Goal: Task Accomplishment & Management: Manage account settings

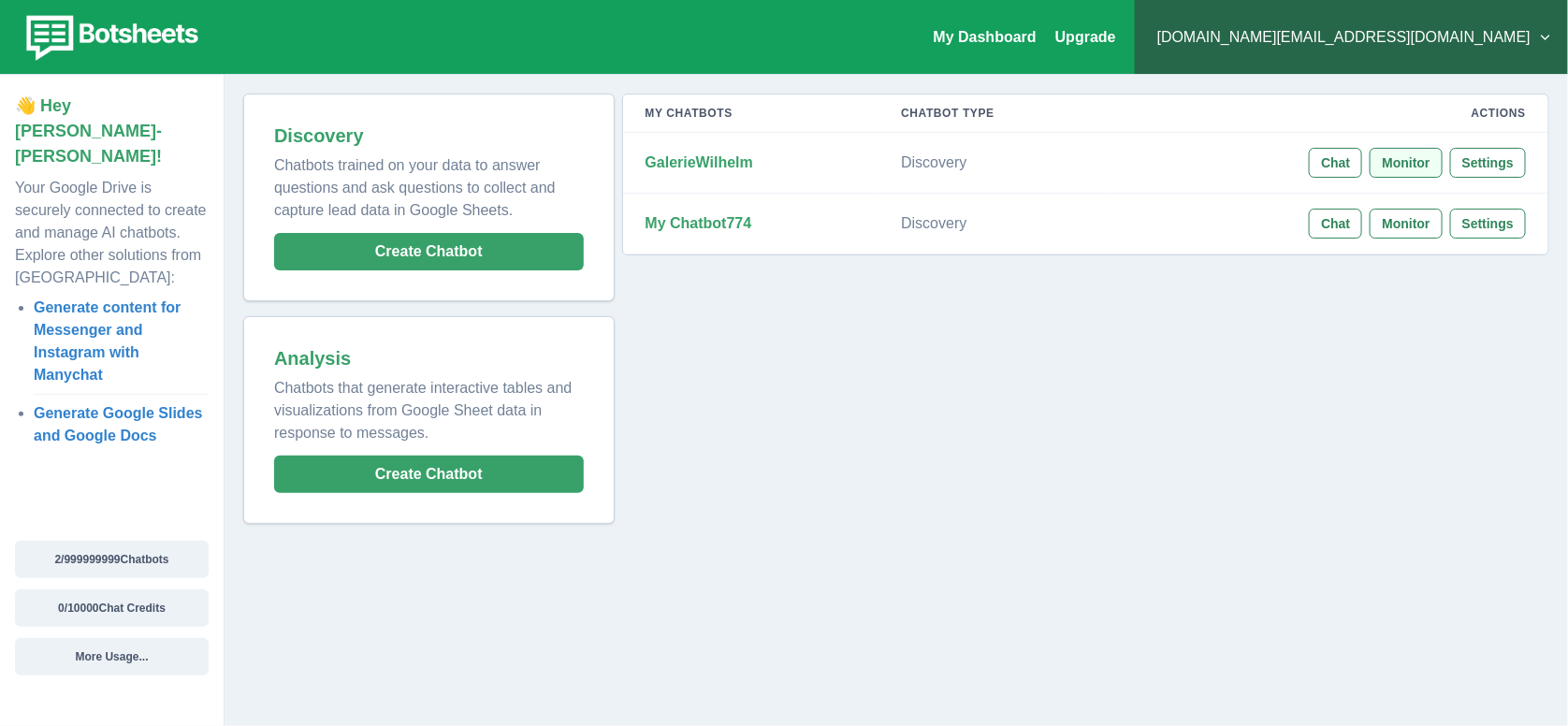
click at [1384, 161] on button "Monitor" at bounding box center [1406, 162] width 72 height 30
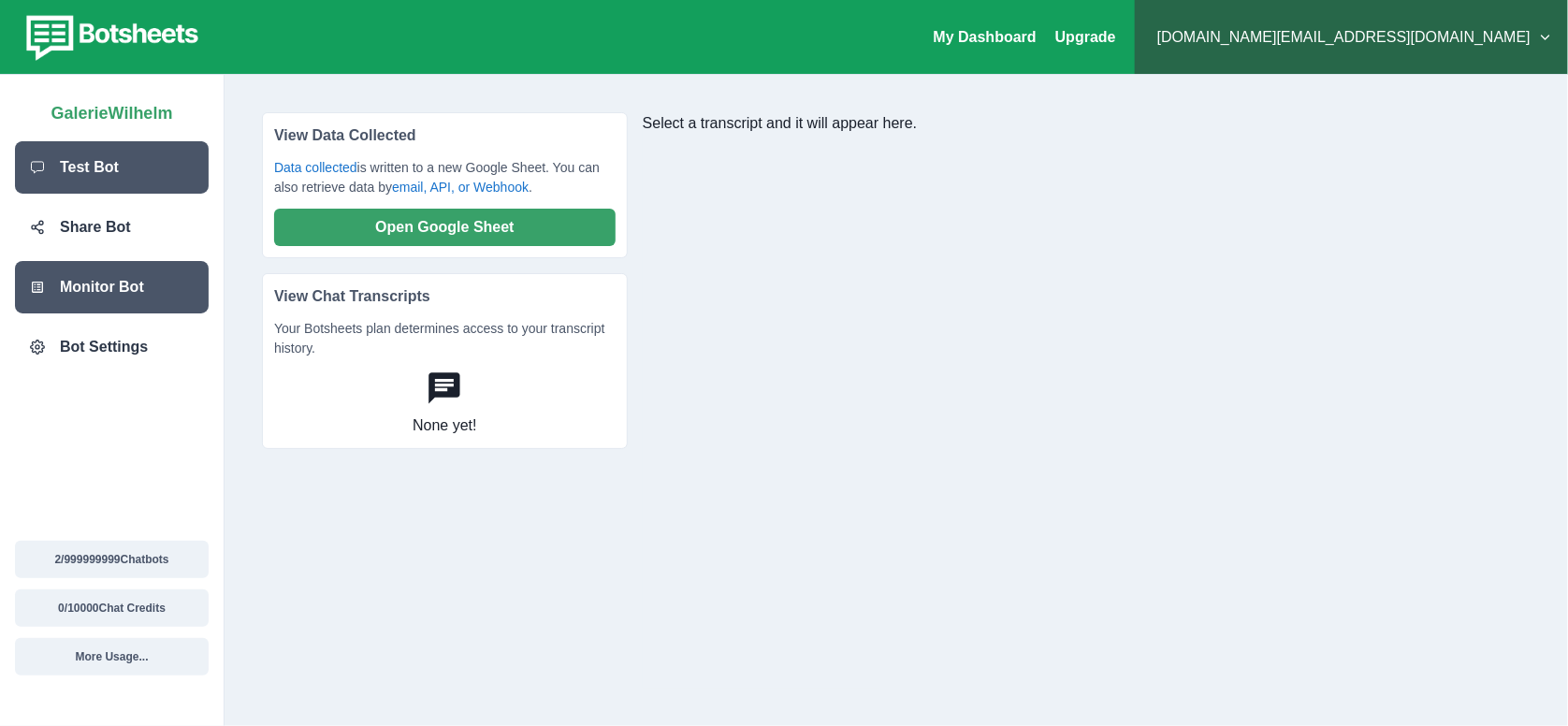
click at [132, 178] on div "Test Bot" at bounding box center [112, 167] width 193 height 52
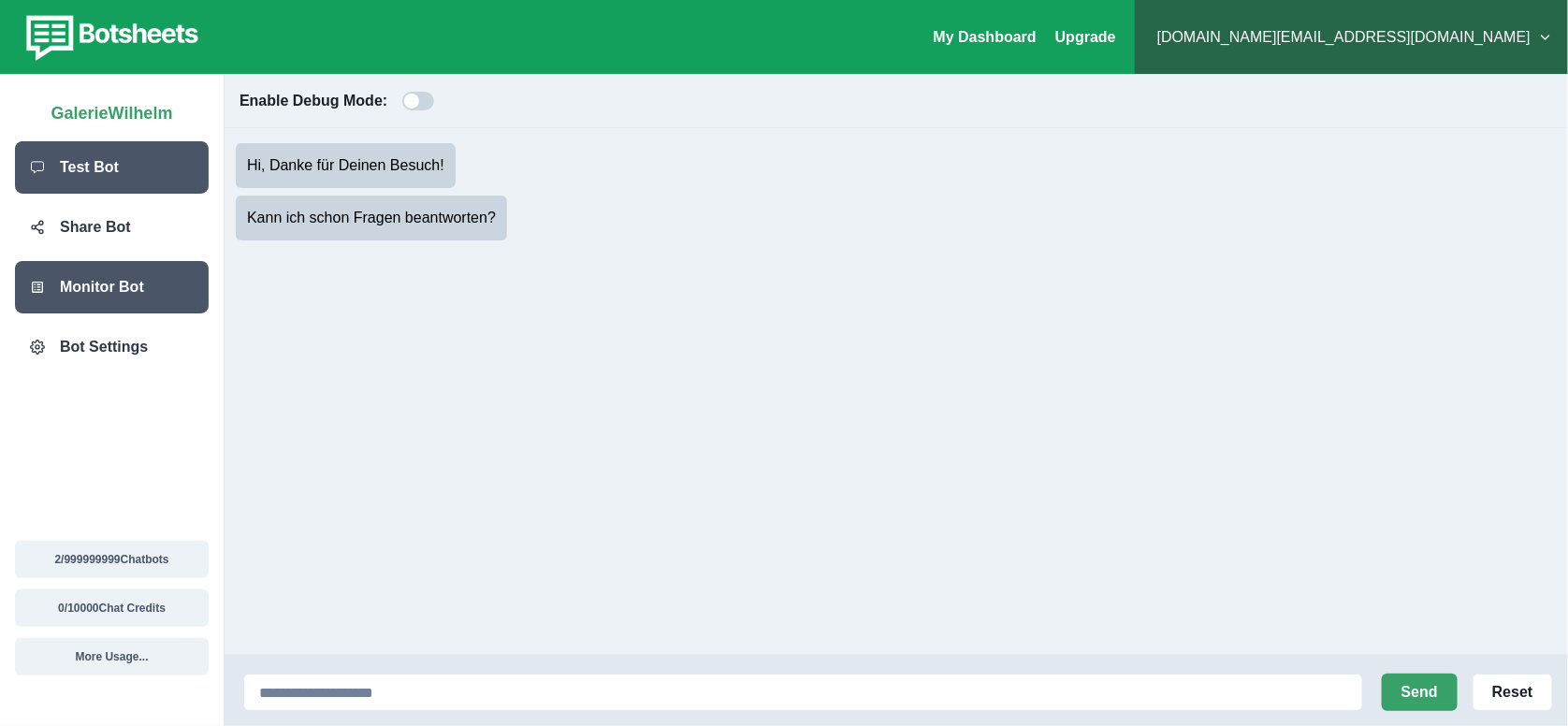
click at [133, 277] on p "Monitor Bot" at bounding box center [102, 288] width 84 height 23
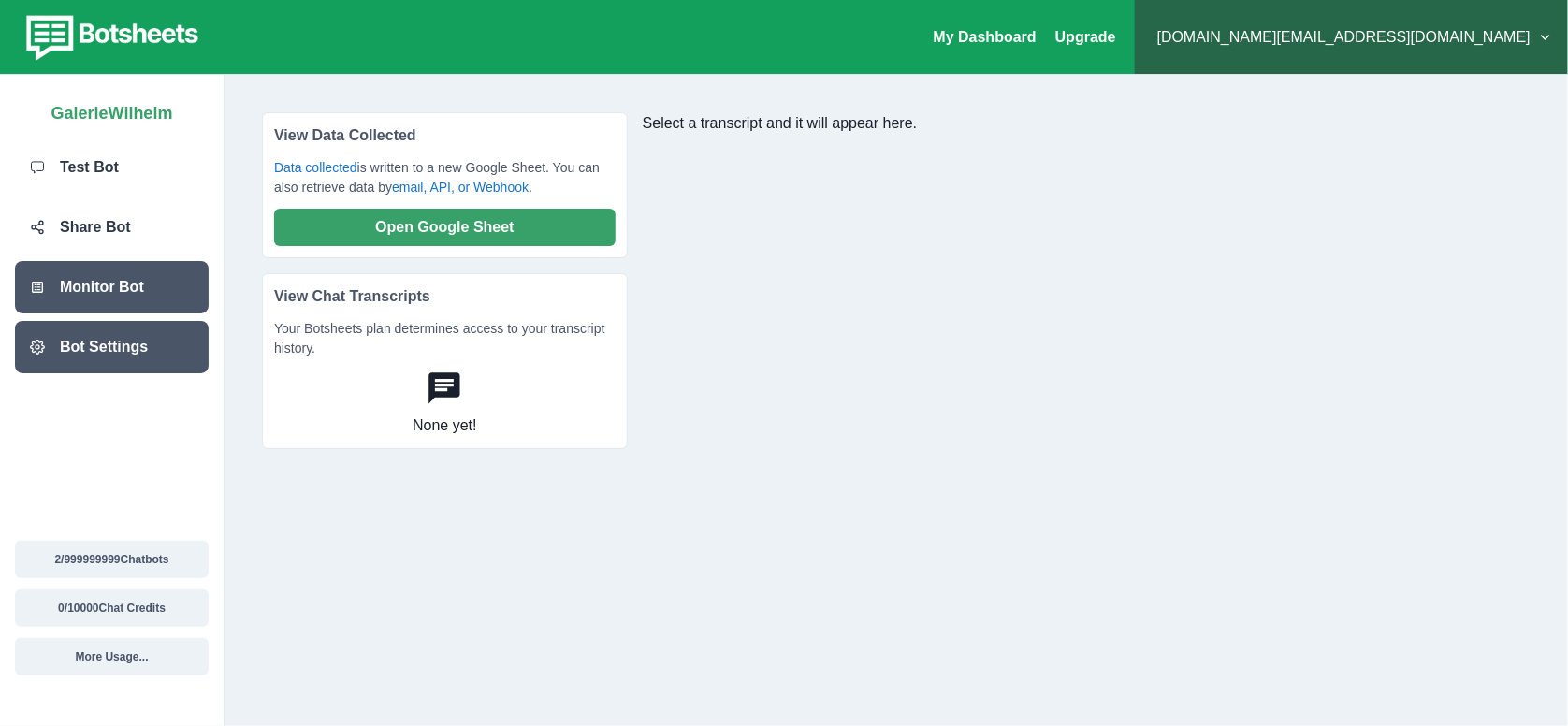
click at [125, 327] on div "Bot Settings" at bounding box center [112, 347] width 193 height 52
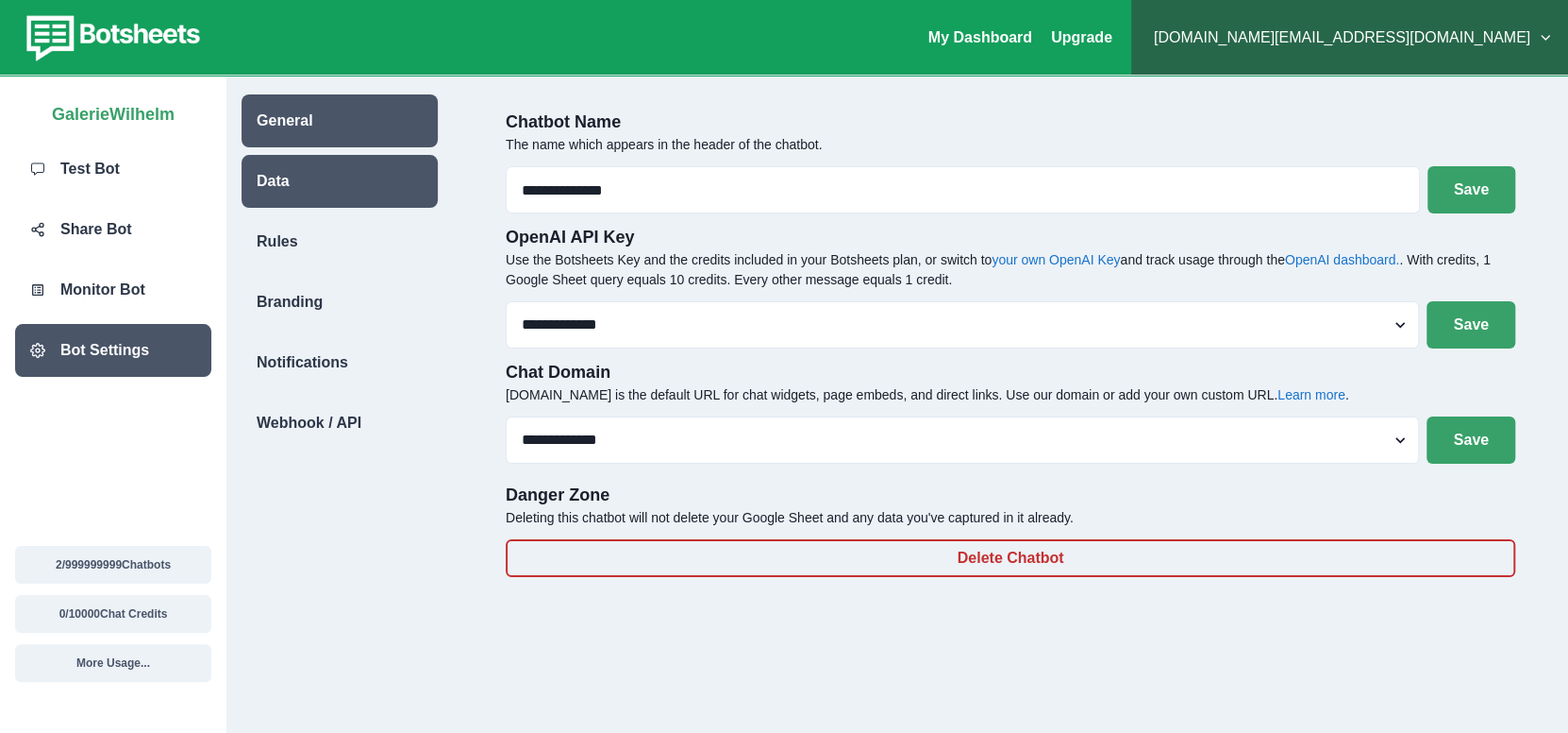
click at [320, 190] on div "Data" at bounding box center [339, 181] width 196 height 53
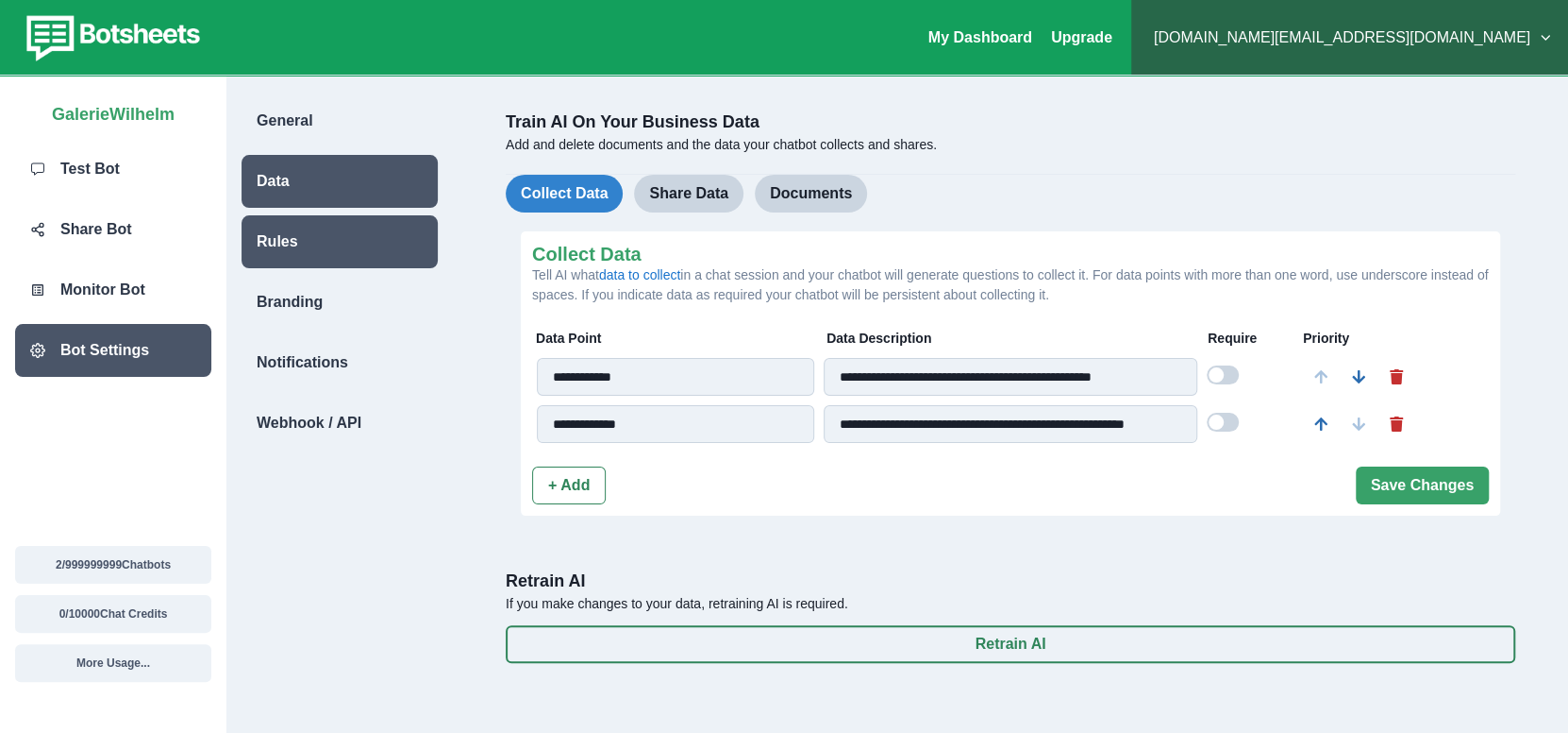
click at [334, 243] on div "Rules" at bounding box center [339, 241] width 196 height 53
select select "***"
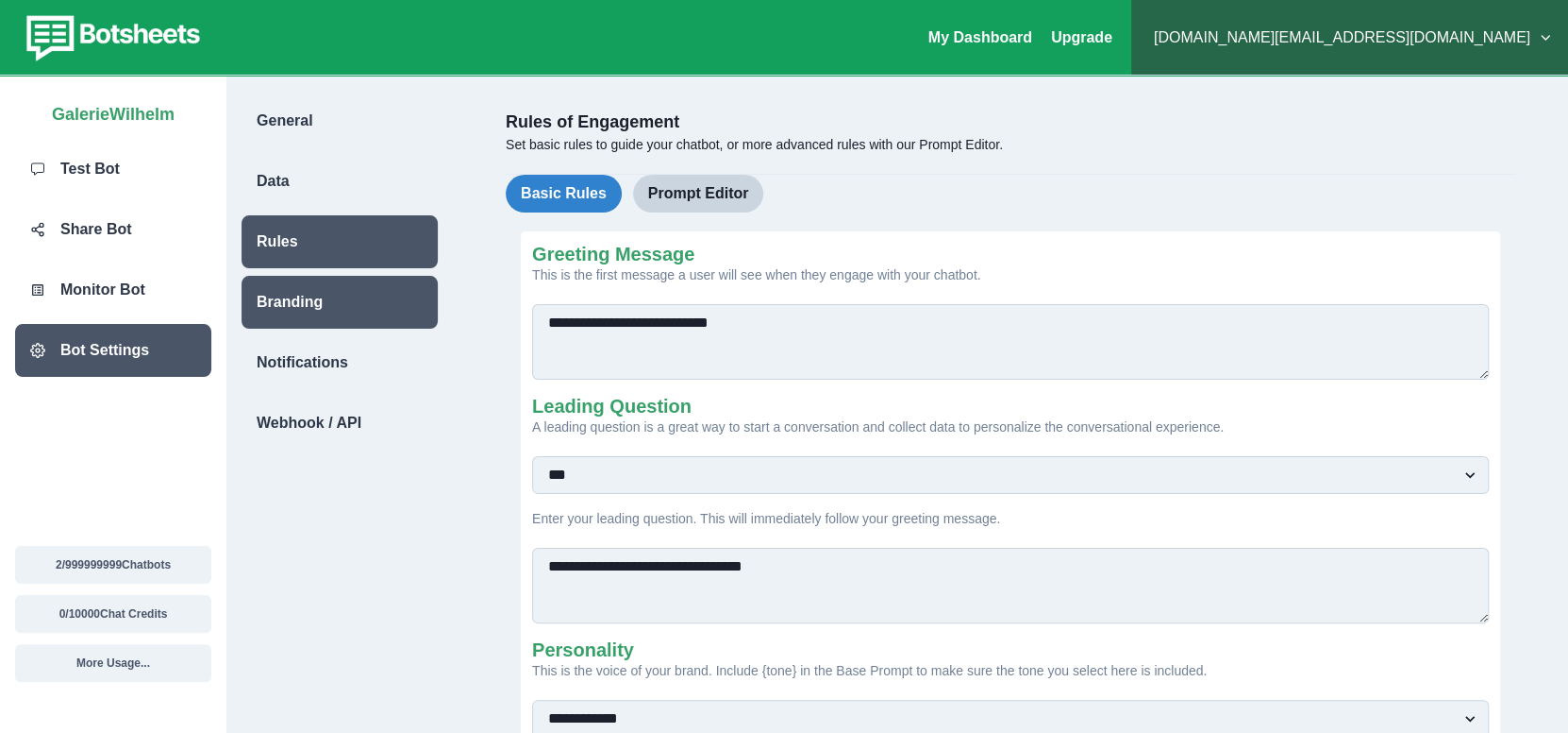
click at [329, 293] on div "Branding" at bounding box center [339, 302] width 196 height 53
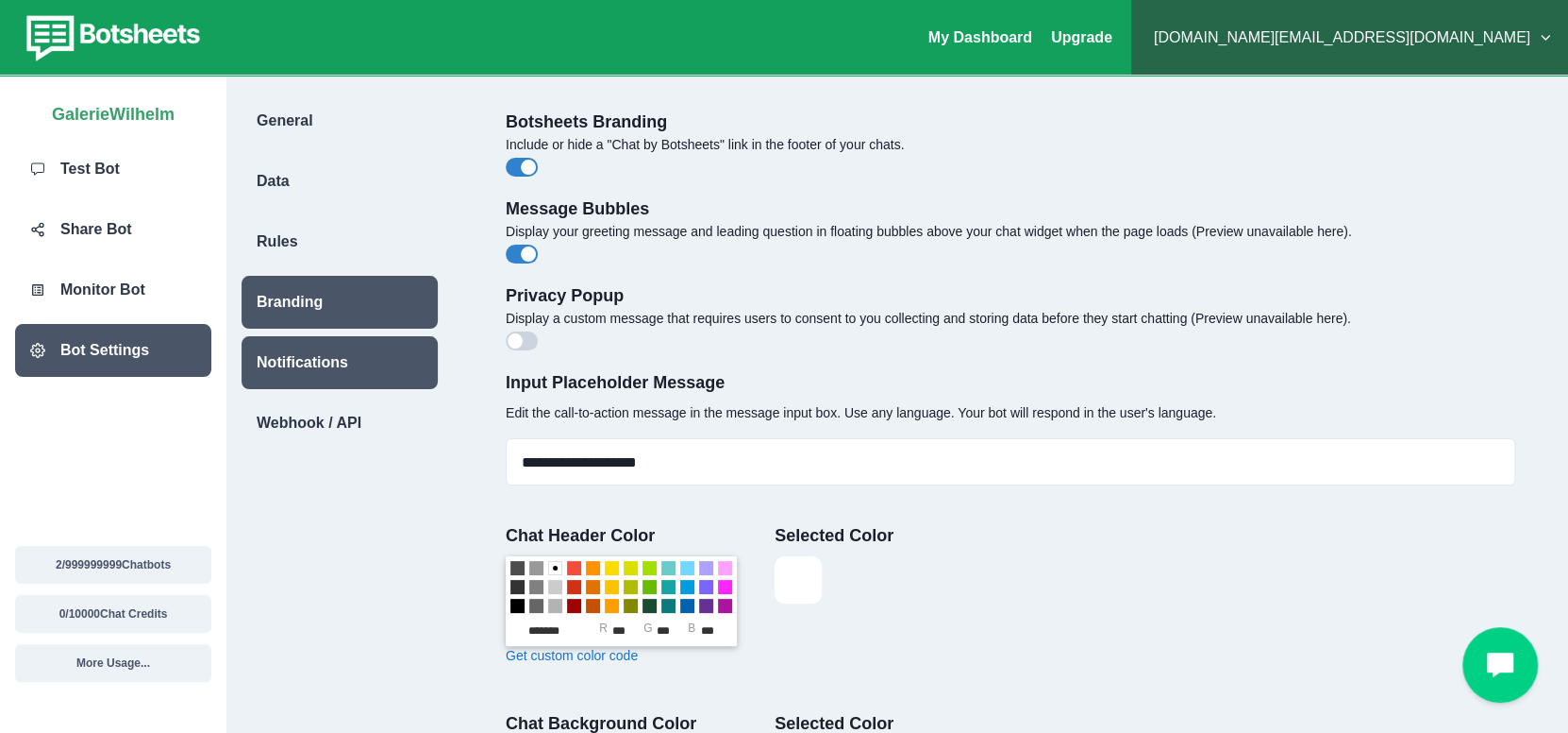
click at [325, 339] on div "Notifications" at bounding box center [339, 362] width 196 height 53
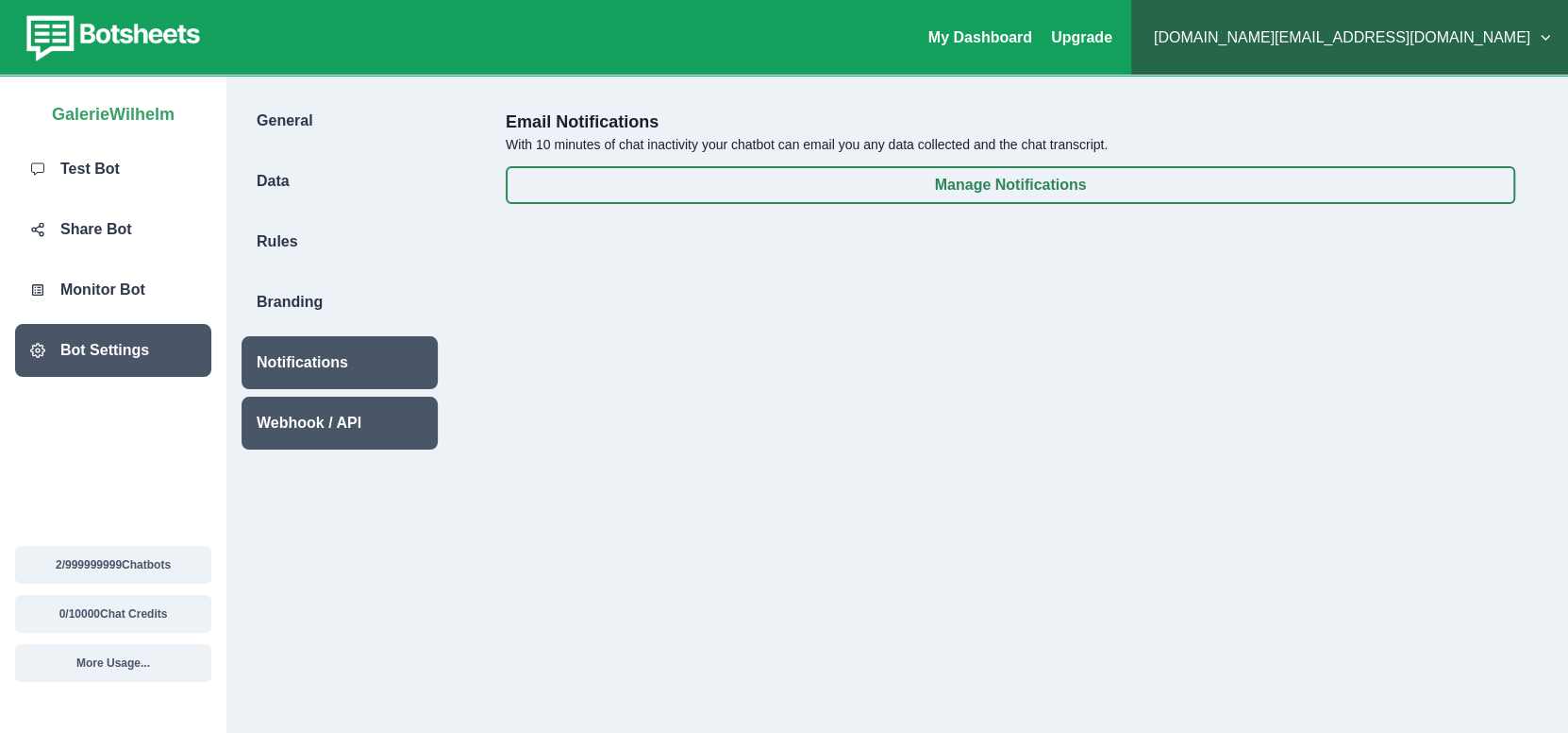
click at [334, 408] on div "Webhook / API" at bounding box center [339, 422] width 196 height 53
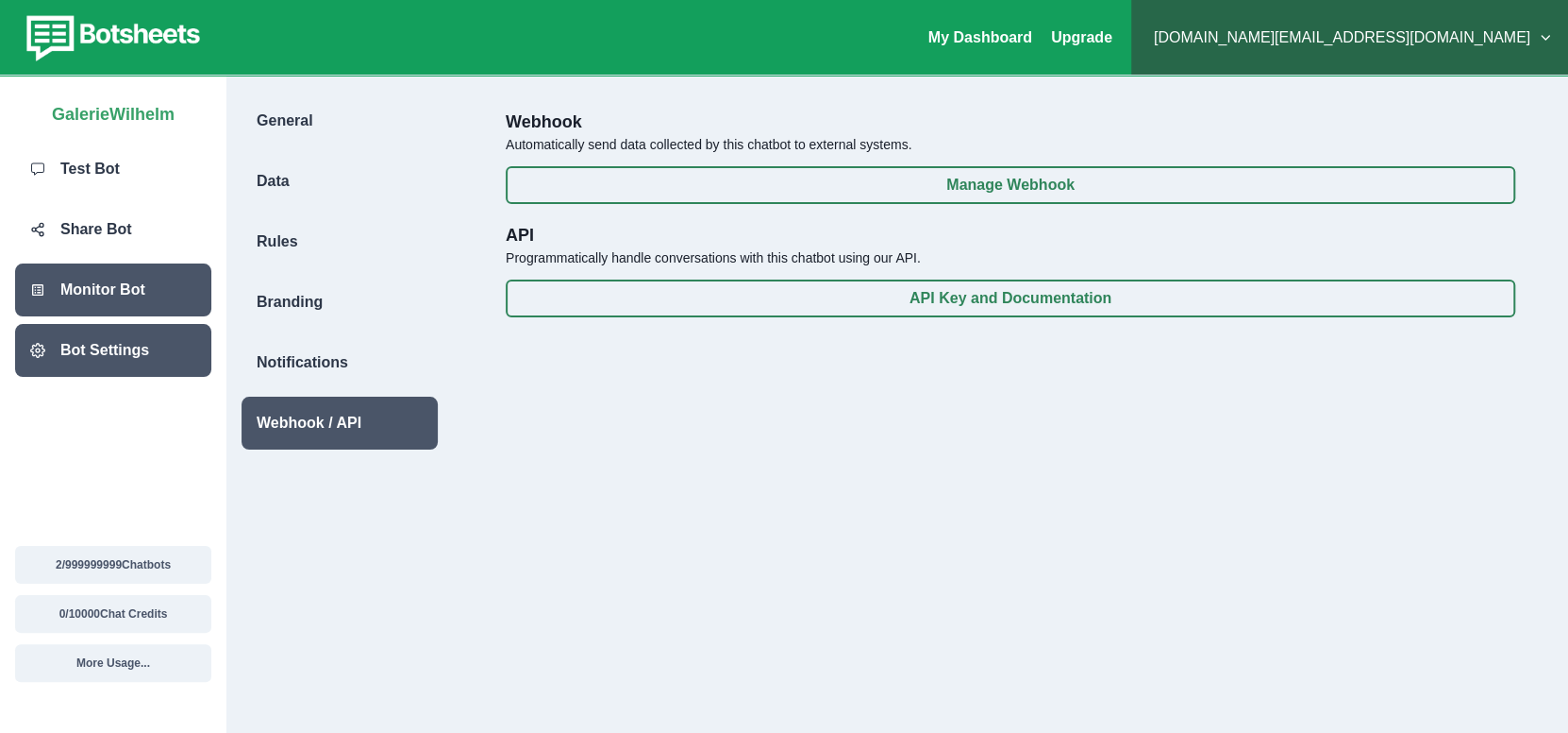
click at [145, 290] on div "Monitor Bot" at bounding box center [113, 290] width 196 height 53
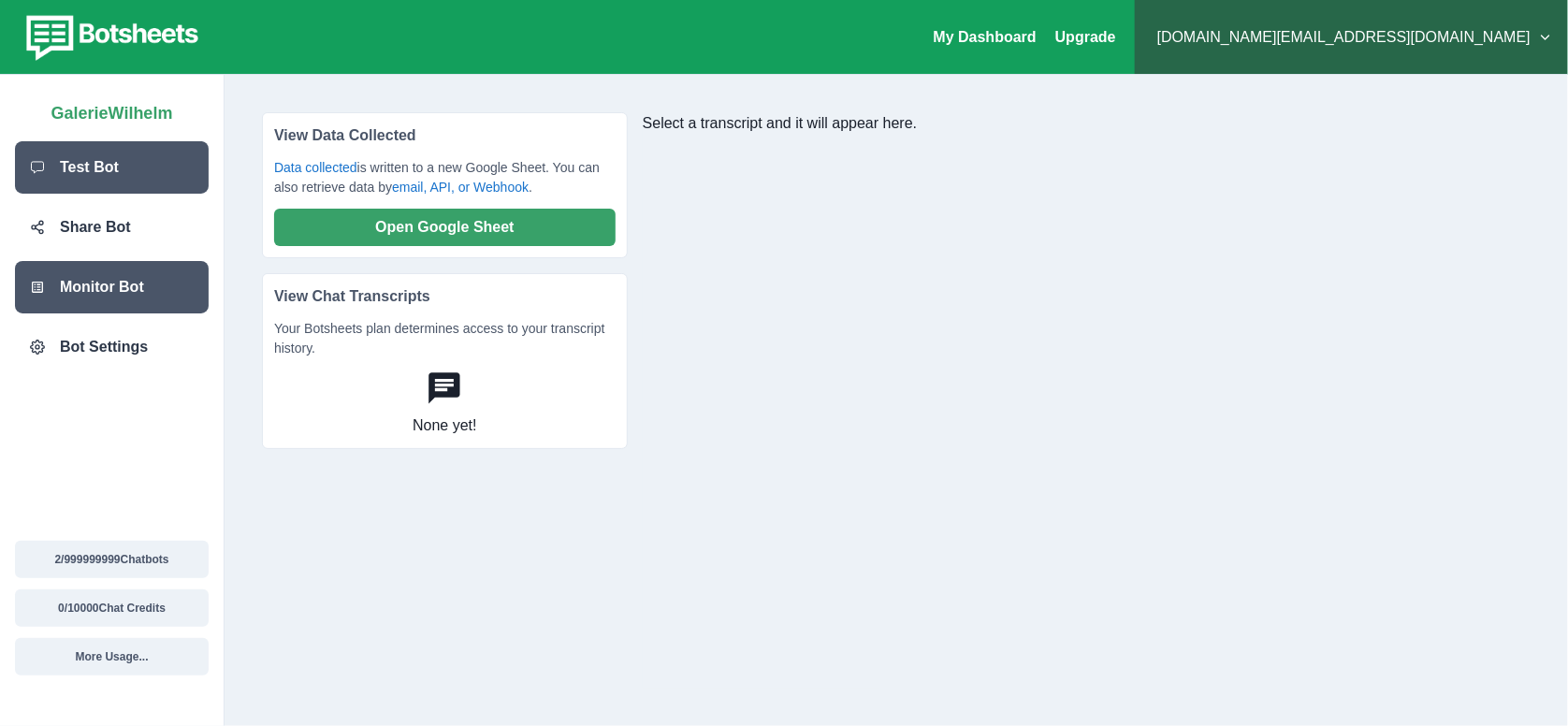
click at [115, 169] on div "Test Bot" at bounding box center [112, 167] width 193 height 52
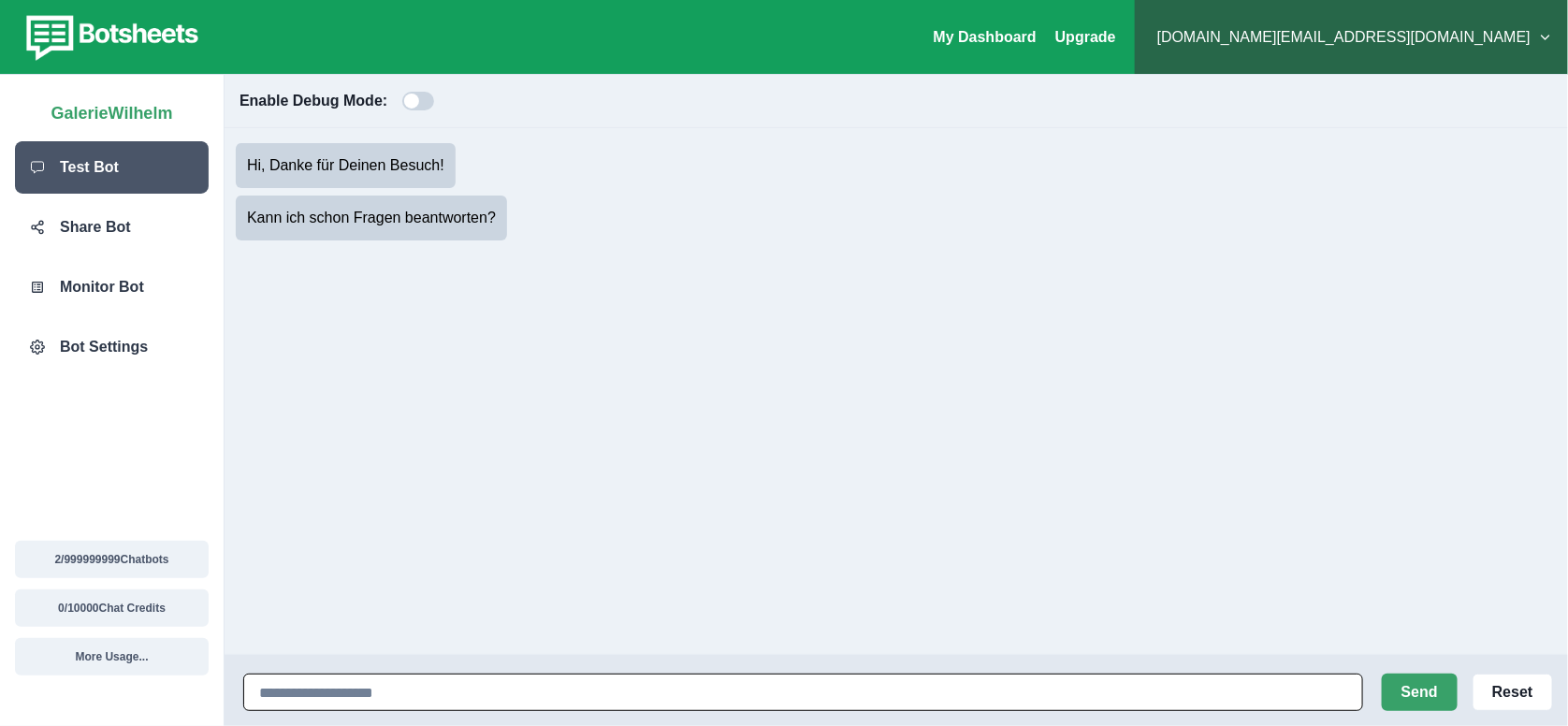
click at [471, 688] on input at bounding box center [803, 692] width 1120 height 37
type input "**********"
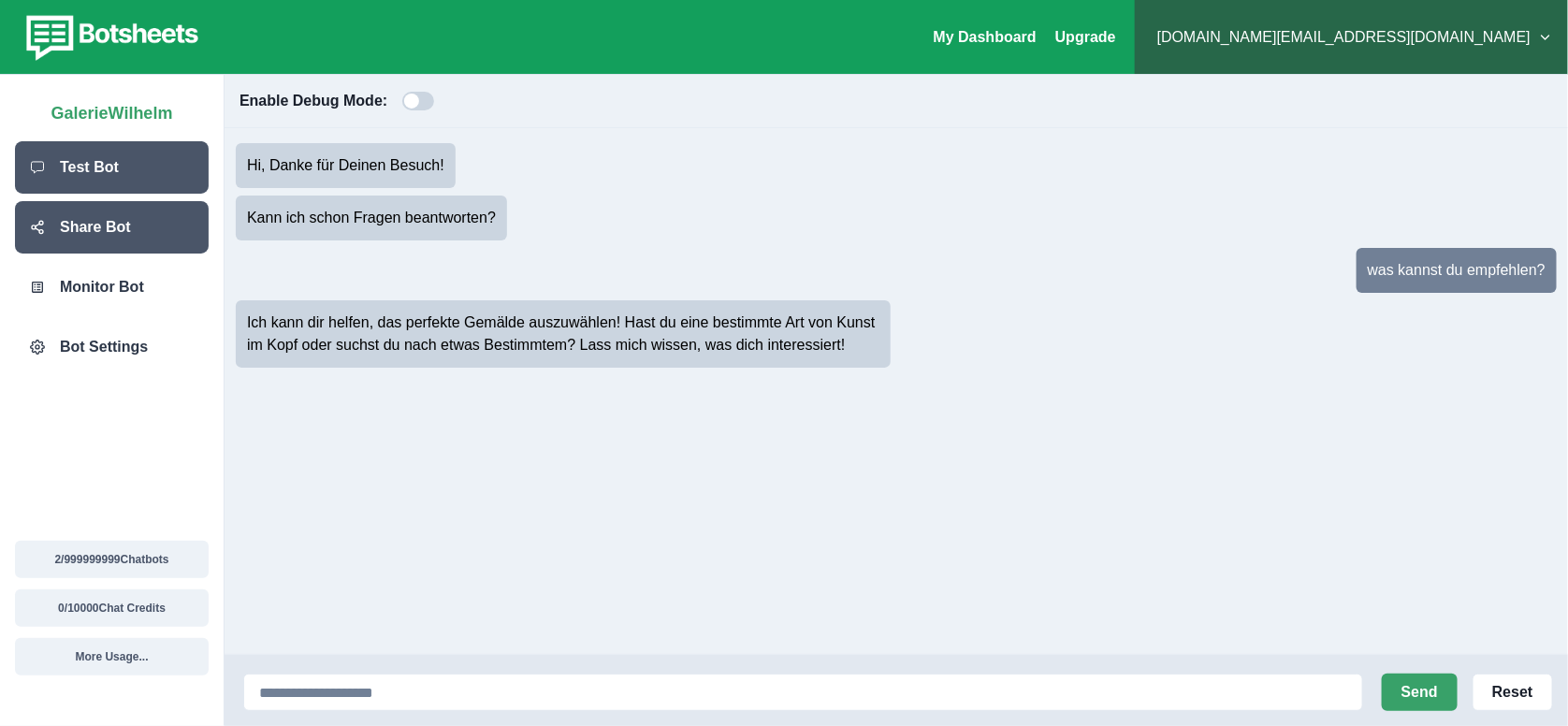
click at [122, 244] on div "Share Bot" at bounding box center [112, 227] width 193 height 52
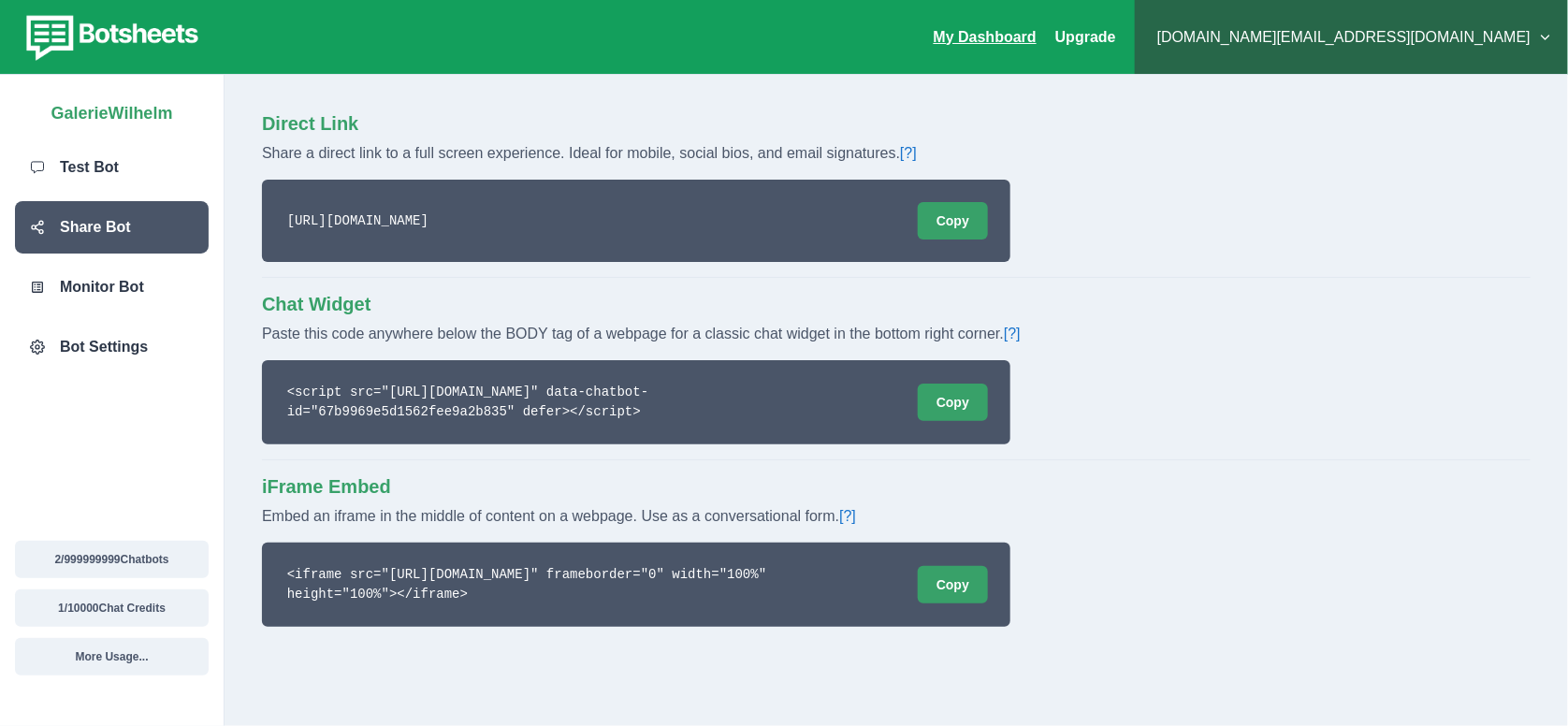
click at [1036, 44] on link "My Dashboard" at bounding box center [985, 36] width 103 height 16
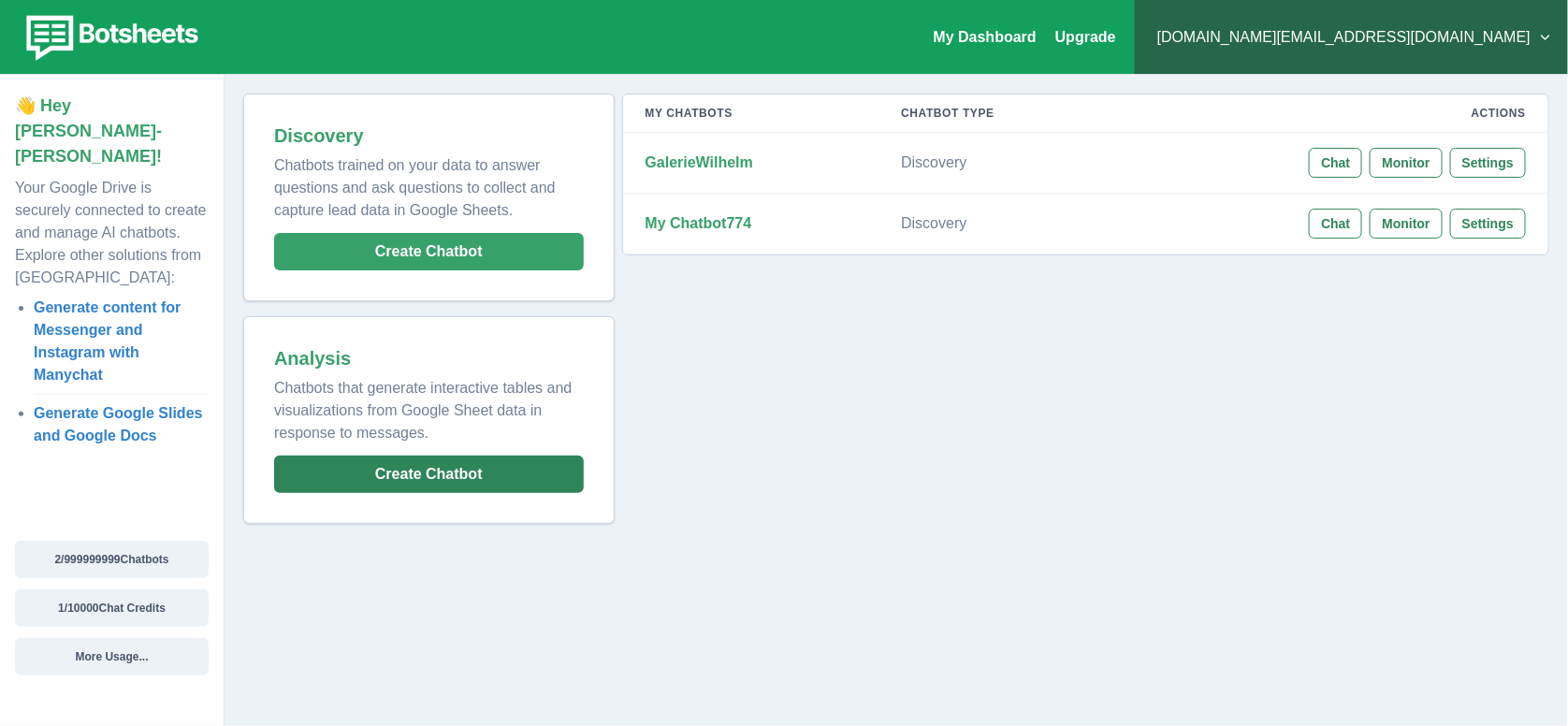
click at [457, 473] on button "Create Chatbot" at bounding box center [429, 474] width 310 height 37
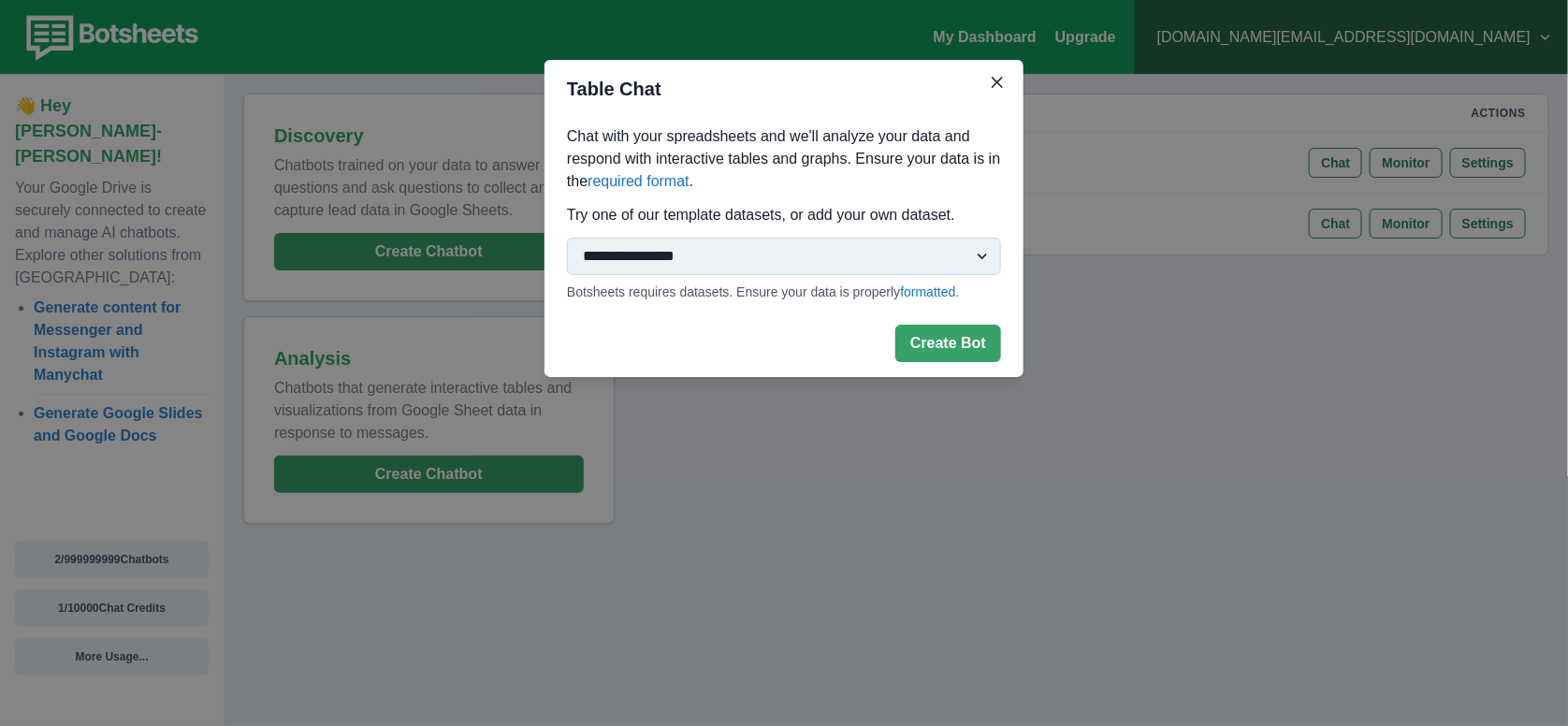
click at [763, 267] on select "**********" at bounding box center [784, 255] width 434 height 37
select select "**********"
click at [567, 237] on select "**********" at bounding box center [784, 255] width 434 height 37
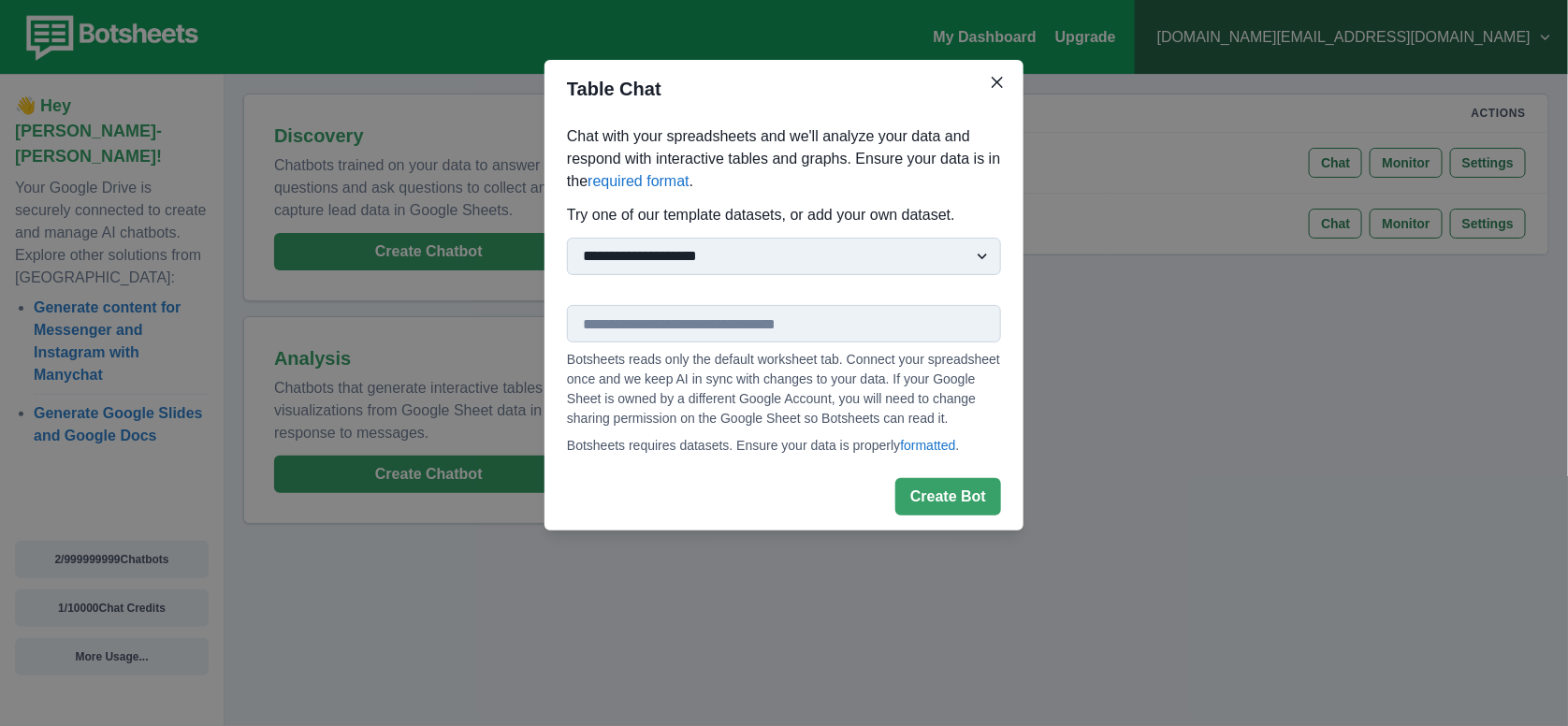
click at [727, 335] on input "text" at bounding box center [784, 323] width 434 height 37
click at [1003, 76] on button "Close" at bounding box center [996, 82] width 30 height 30
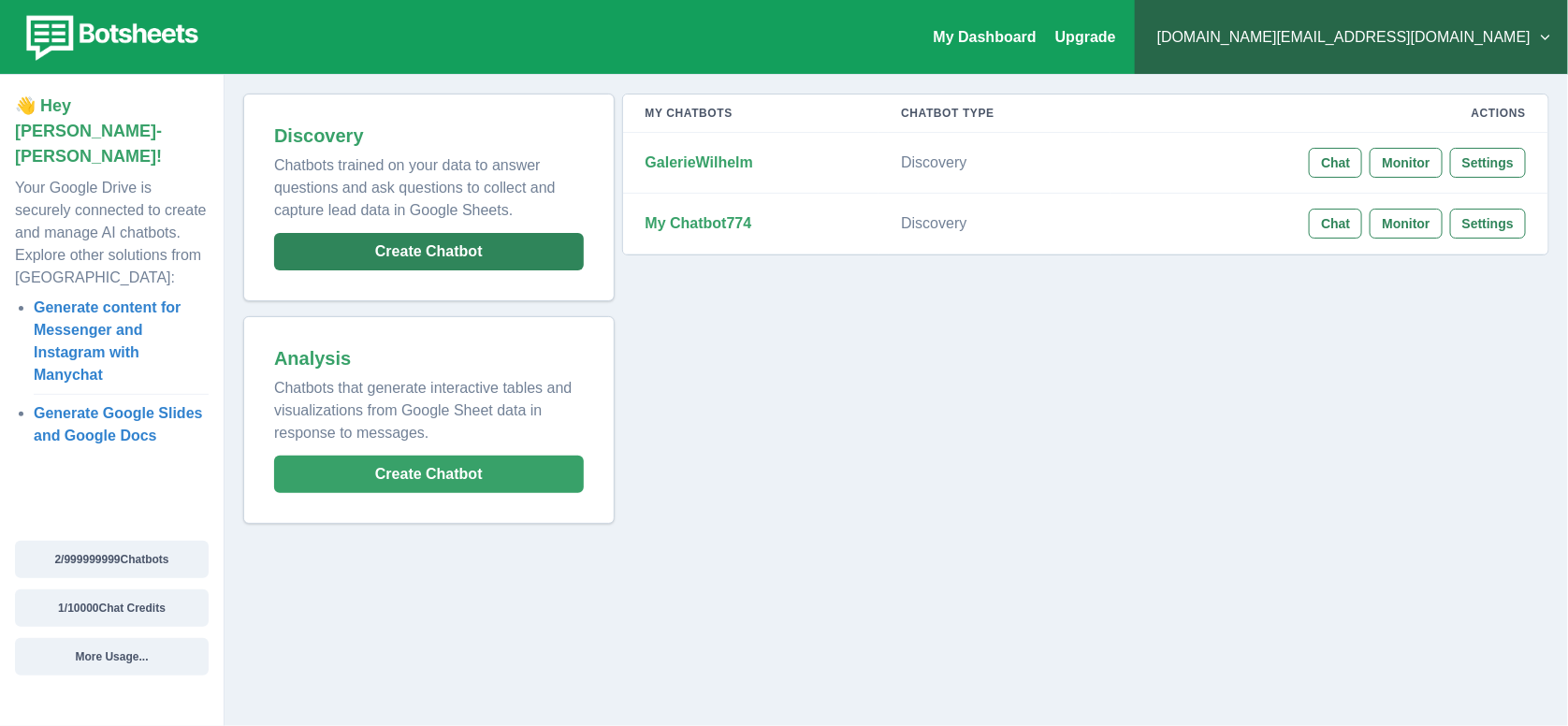
click at [487, 261] on button "Create Chatbot" at bounding box center [429, 251] width 310 height 37
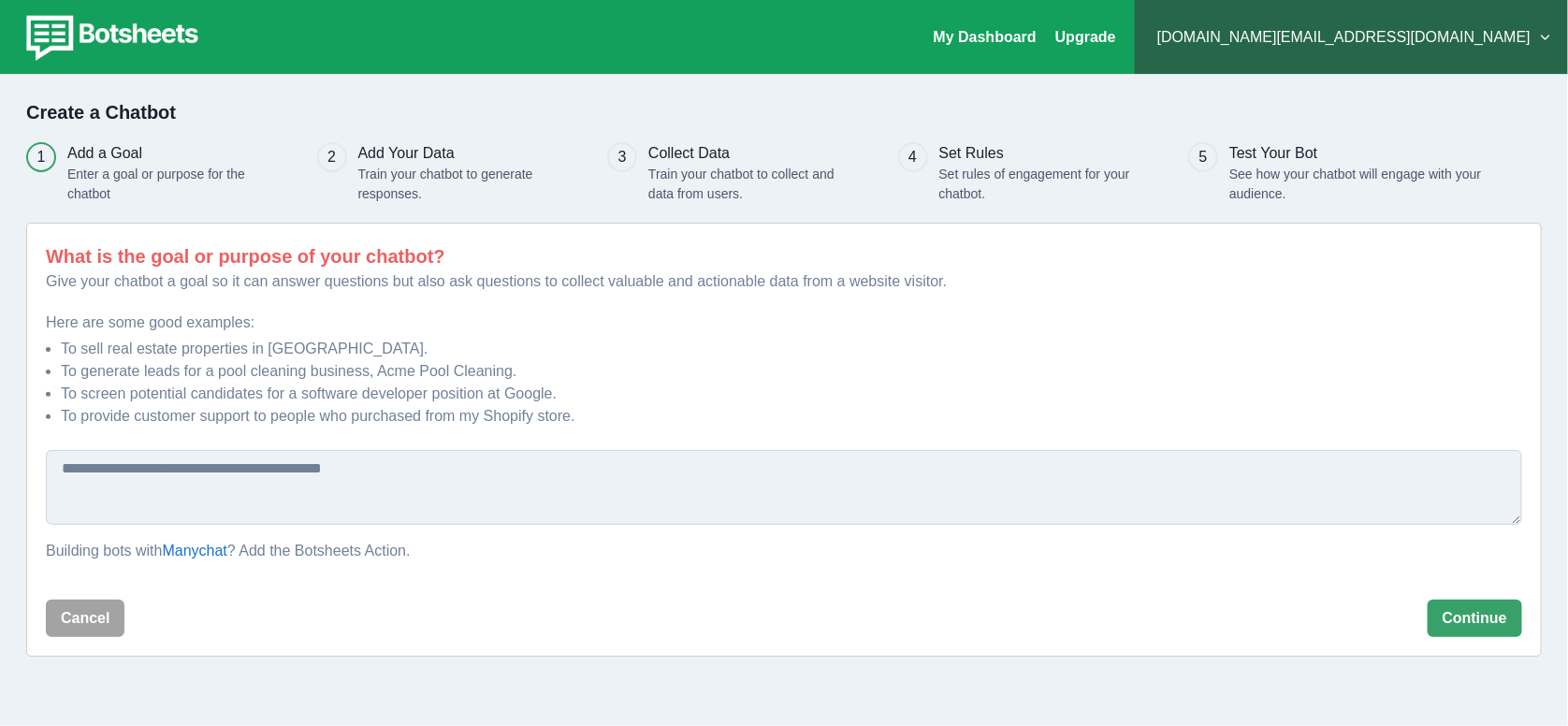
click at [1534, 47] on button "[DOMAIN_NAME][EMAIL_ADDRESS][DOMAIN_NAME]" at bounding box center [1351, 37] width 403 height 37
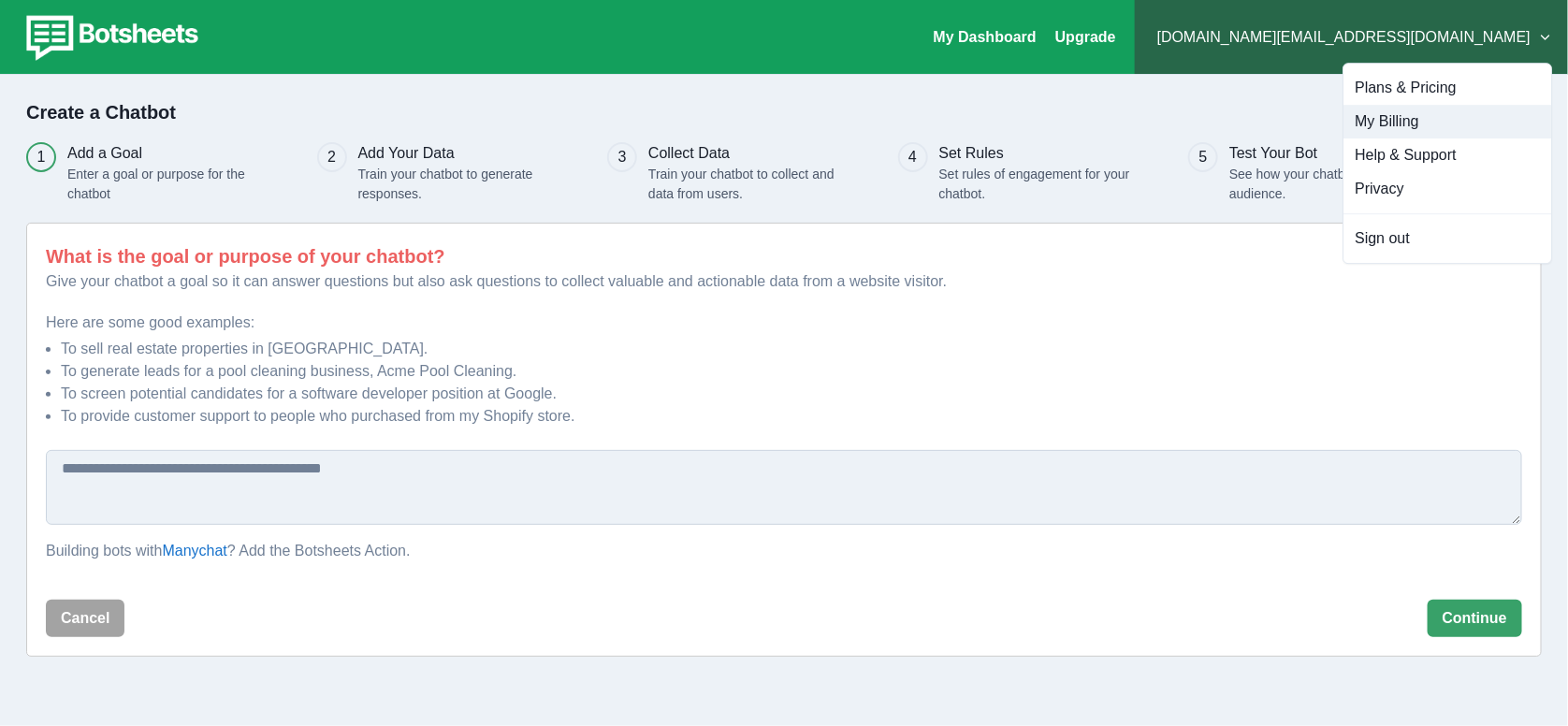
click at [1408, 109] on button "My Billing" at bounding box center [1447, 121] width 208 height 33
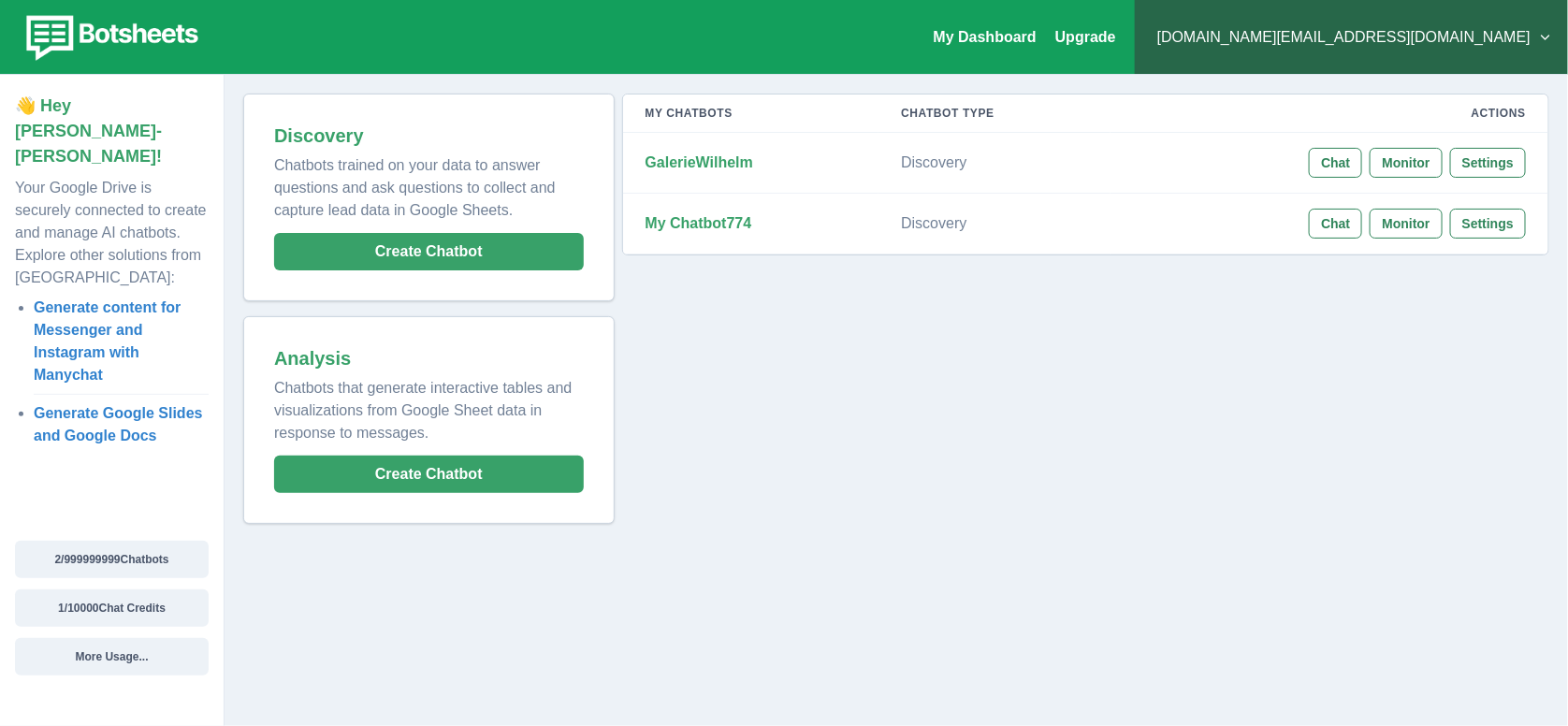
click at [1525, 39] on button "[DOMAIN_NAME][EMAIL_ADDRESS][DOMAIN_NAME]" at bounding box center [1351, 37] width 403 height 37
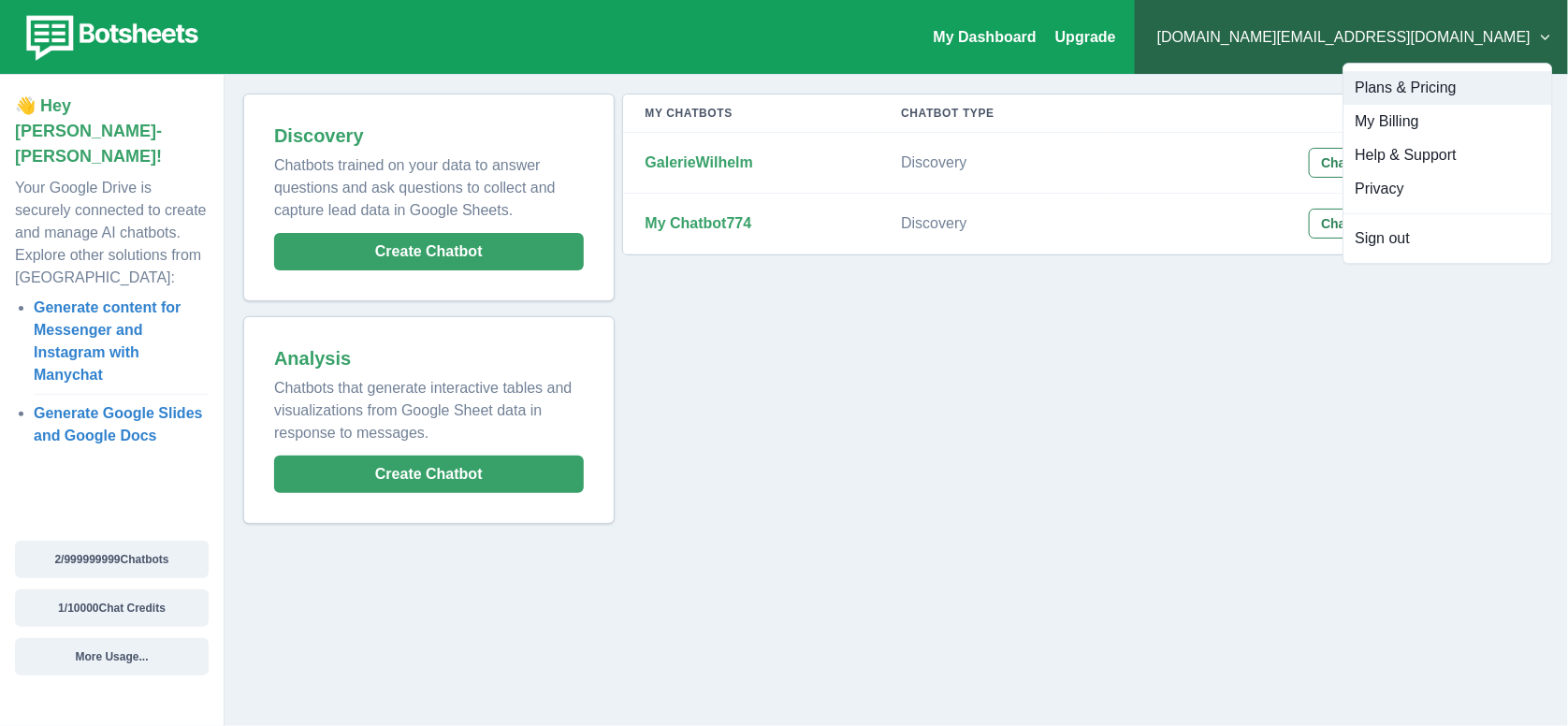
click at [1439, 90] on button "Plans & Pricing" at bounding box center [1447, 88] width 208 height 33
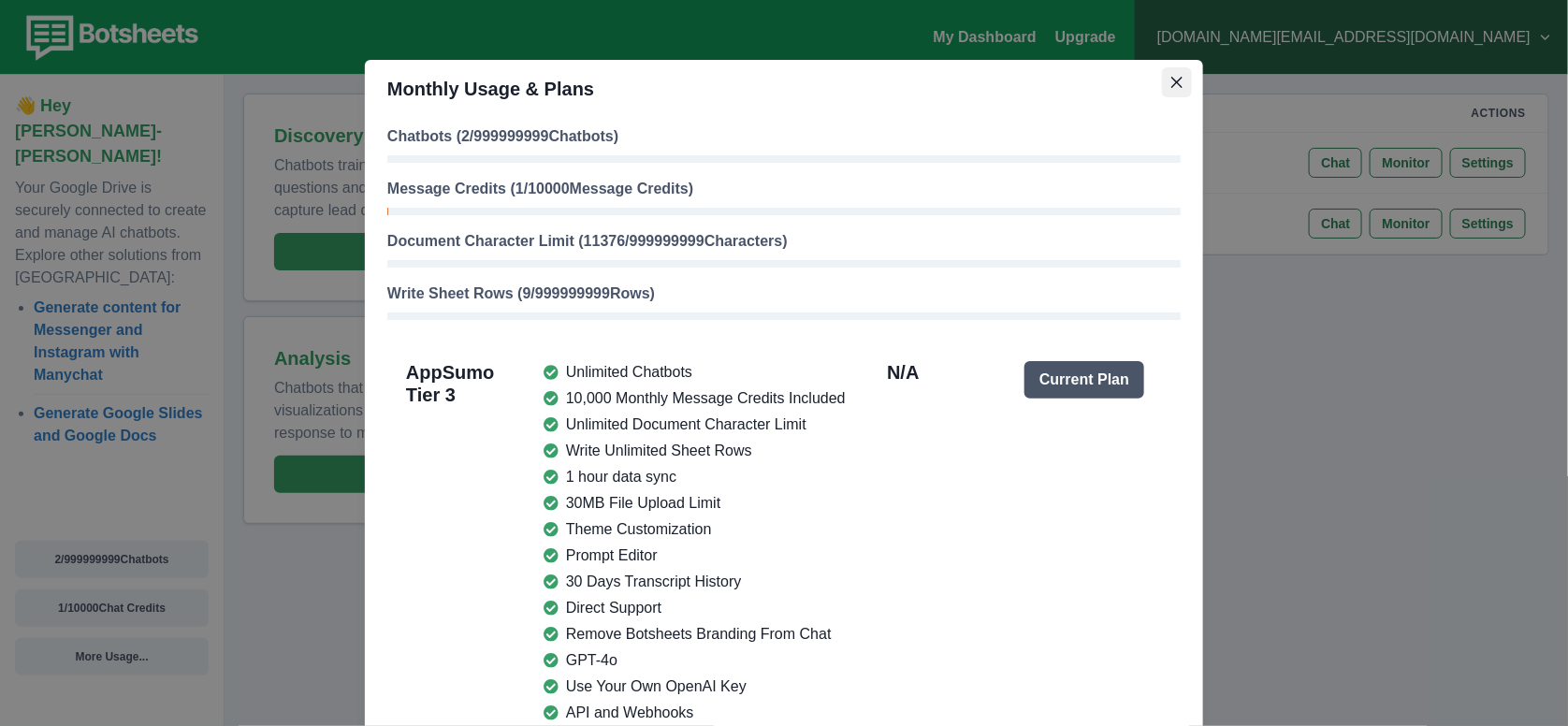
click at [1171, 87] on icon "Close" at bounding box center [1177, 82] width 11 height 11
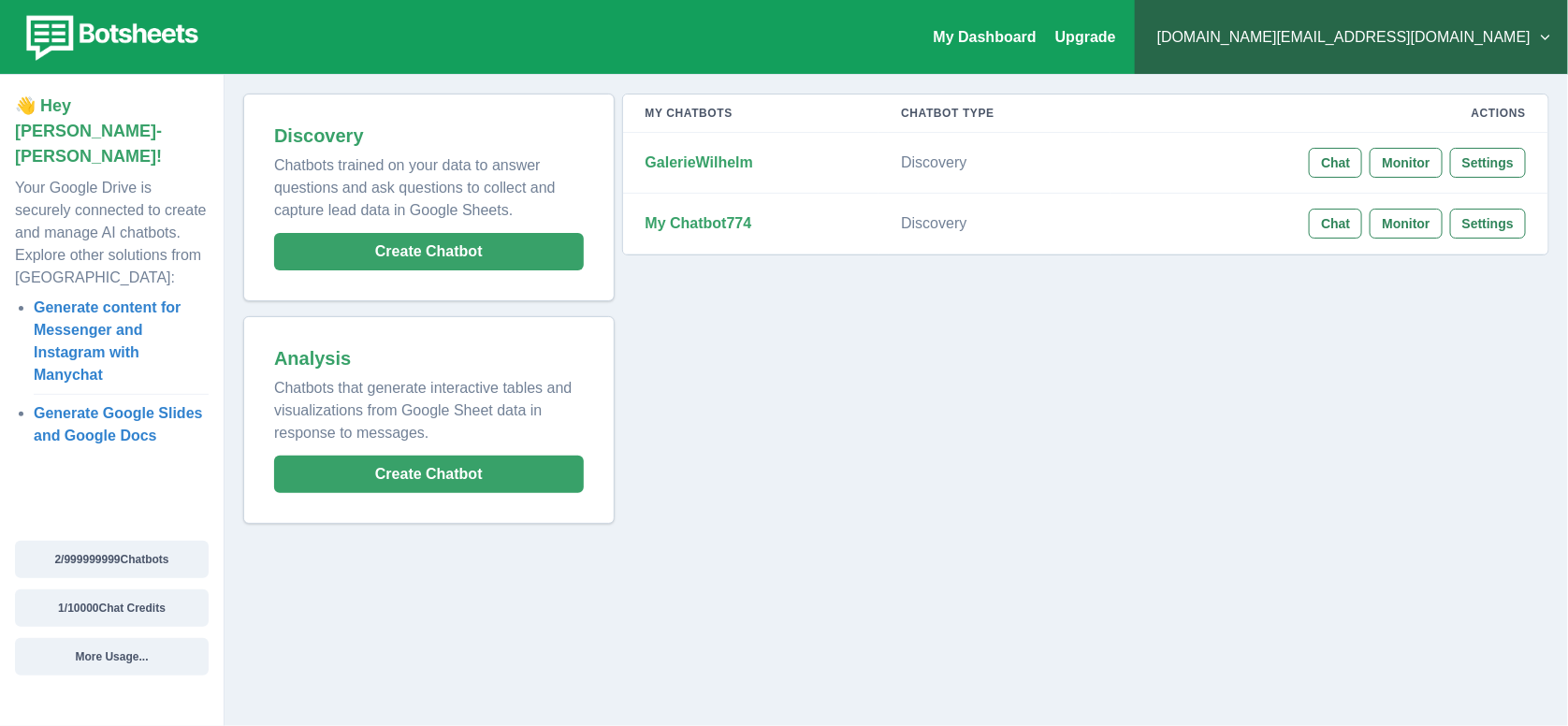
click at [1460, 51] on button "toms.mc@mac.com" at bounding box center [1351, 37] width 403 height 37
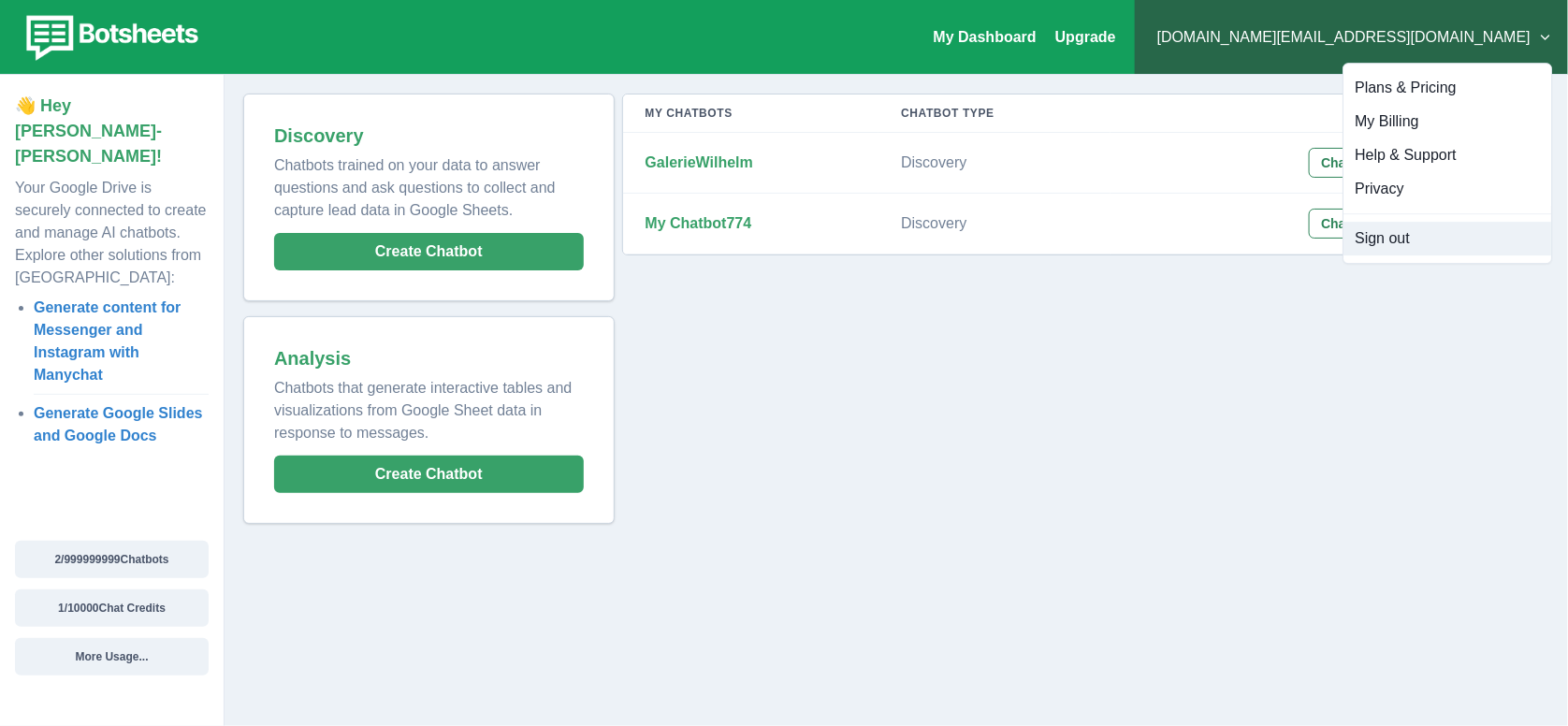
click at [1382, 234] on button "Sign out" at bounding box center [1447, 238] width 208 height 33
